Goal: Information Seeking & Learning: Learn about a topic

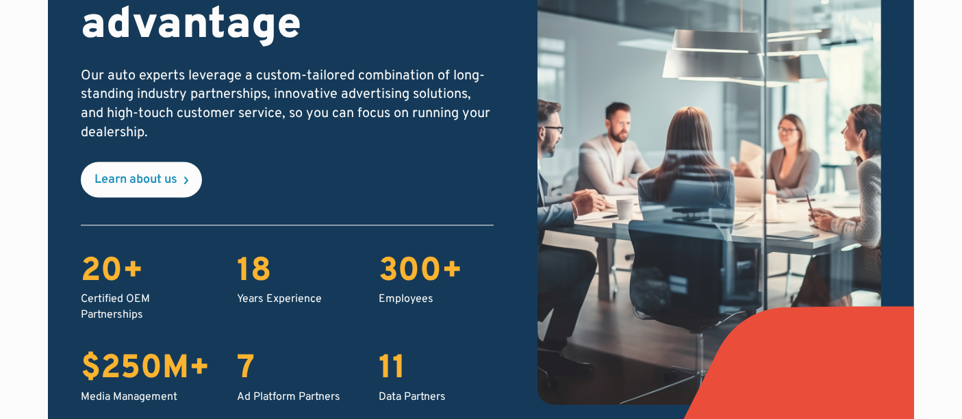
scroll to position [2599, 0]
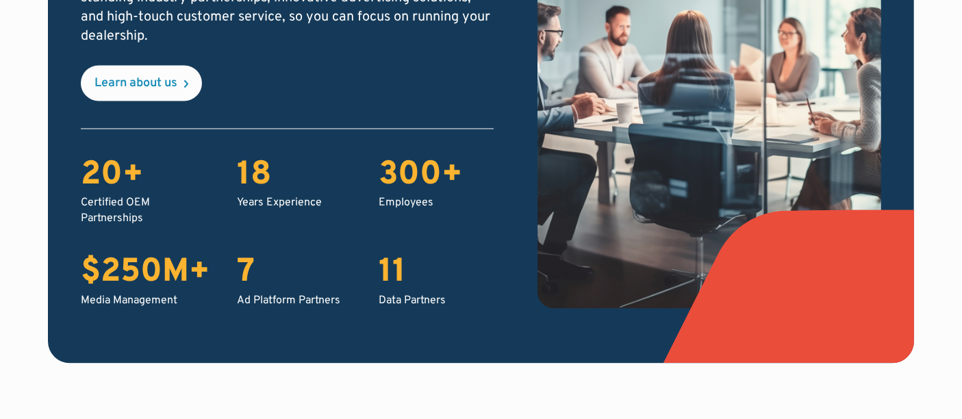
drag, startPoint x: 962, startPoint y: 31, endPoint x: 973, endPoint y: 249, distance: 218.0
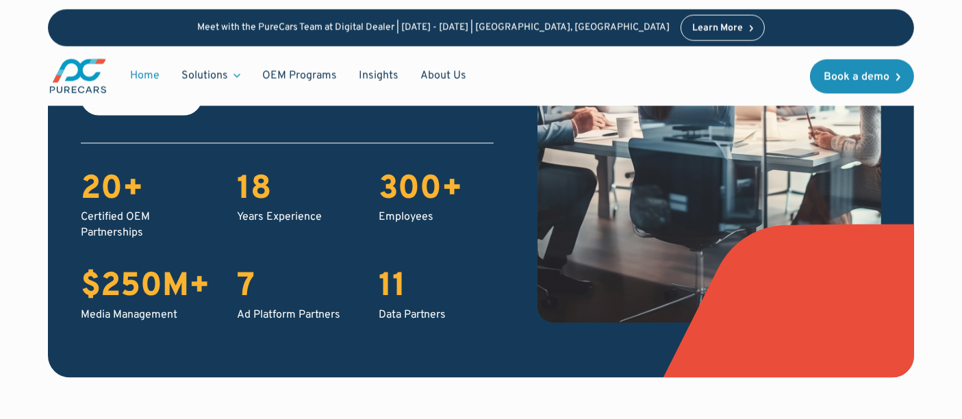
scroll to position [2566, 0]
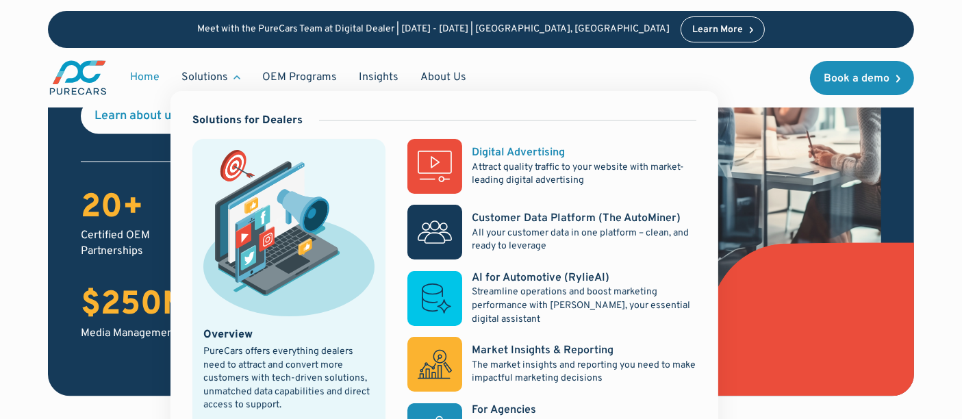
click at [528, 155] on div "Digital Advertising" at bounding box center [518, 152] width 93 height 15
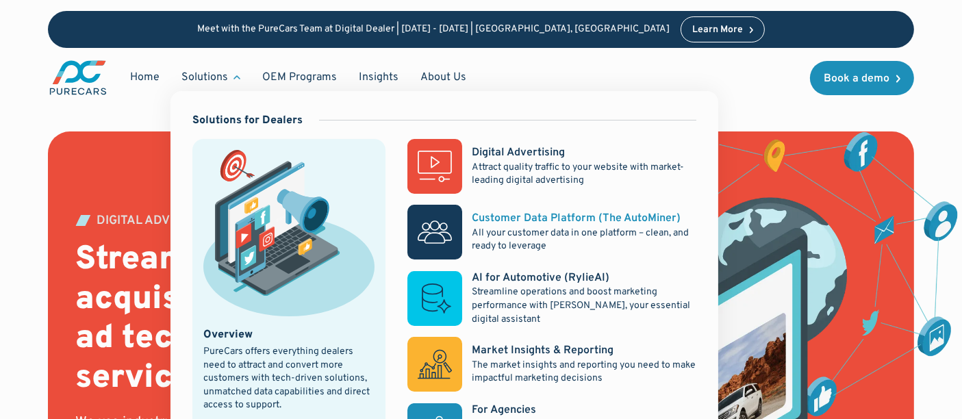
click at [534, 217] on div "Customer Data Platform (The AutoMiner)" at bounding box center [576, 218] width 209 height 15
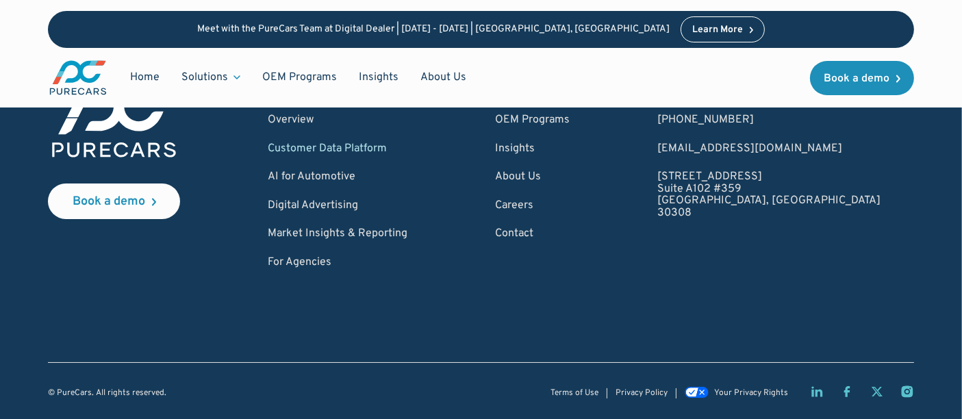
scroll to position [392, 0]
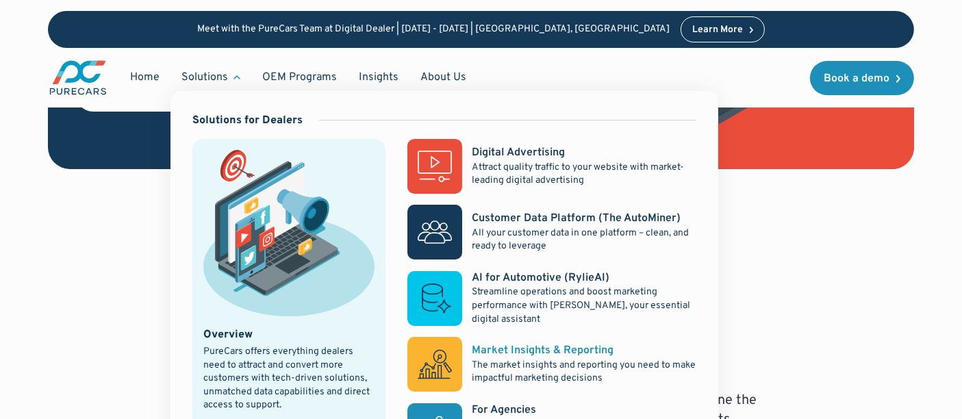
click at [539, 362] on p "The market insights and reporting you need to make impactful marketing decisions" at bounding box center [584, 372] width 225 height 27
